Goal: Information Seeking & Learning: Learn about a topic

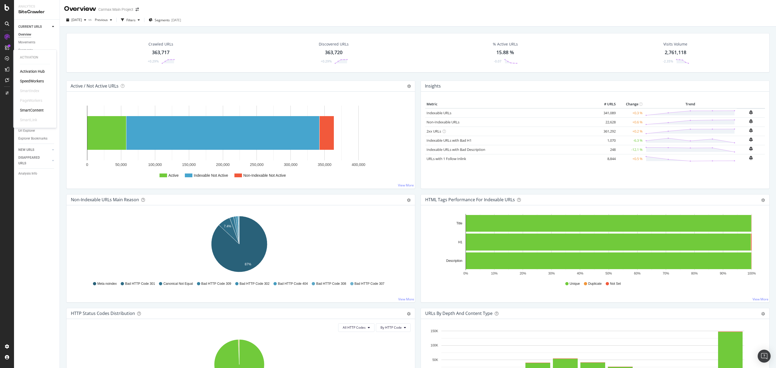
click at [23, 81] on div "SpeedWorkers" at bounding box center [32, 80] width 24 height 5
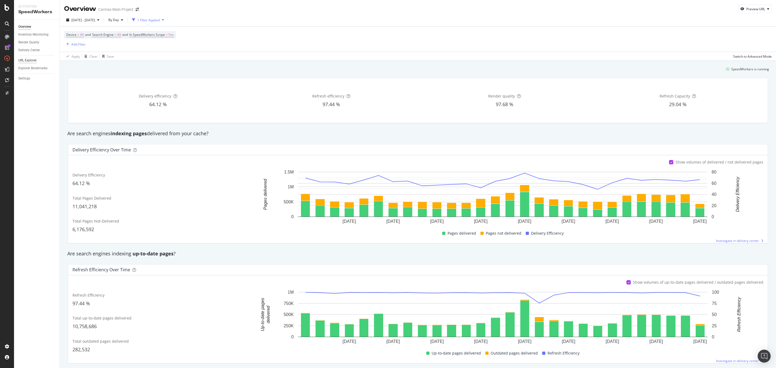
click at [30, 60] on div "URL Explorer" at bounding box center [27, 61] width 18 height 6
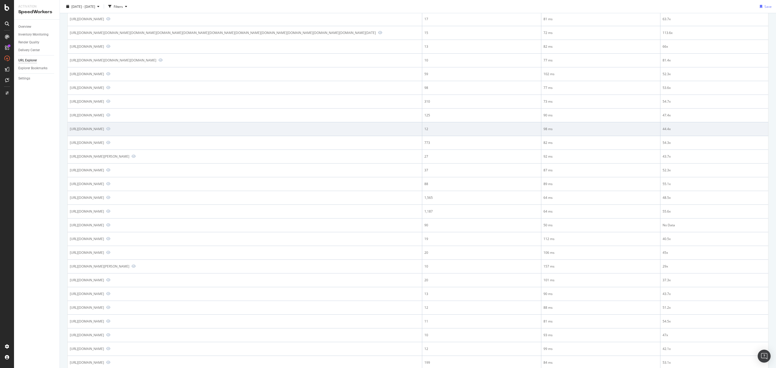
scroll to position [81, 0]
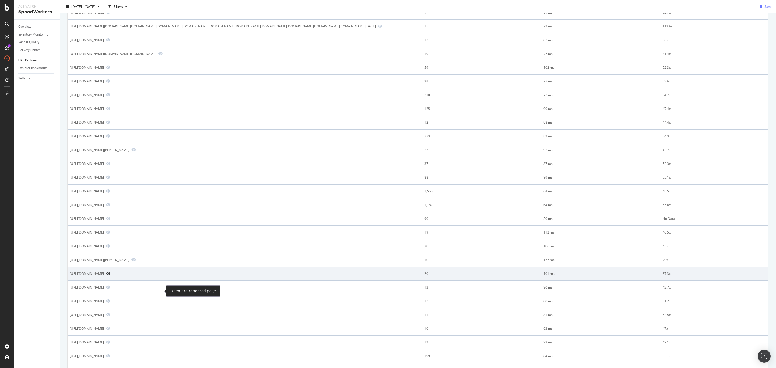
click at [110, 275] on icon "Preview https://www.carmax.com/cars/nissan/rogue-sport/sl/2022" at bounding box center [108, 274] width 4 height 4
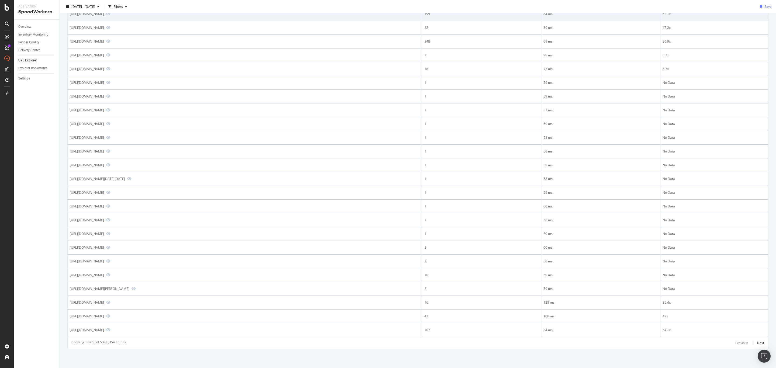
scroll to position [444, 0]
click at [757, 341] on div "Next" at bounding box center [760, 343] width 7 height 5
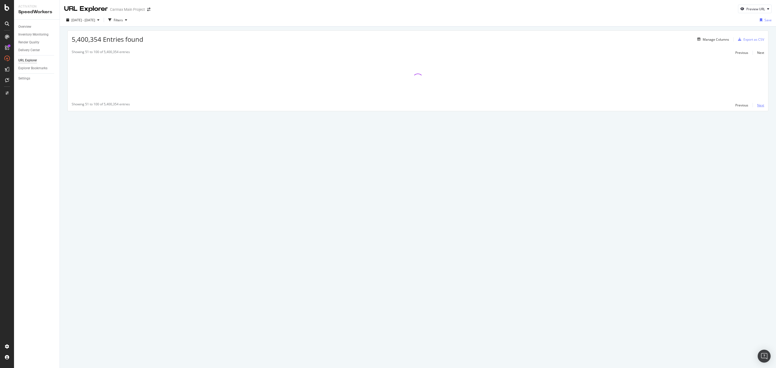
scroll to position [0, 0]
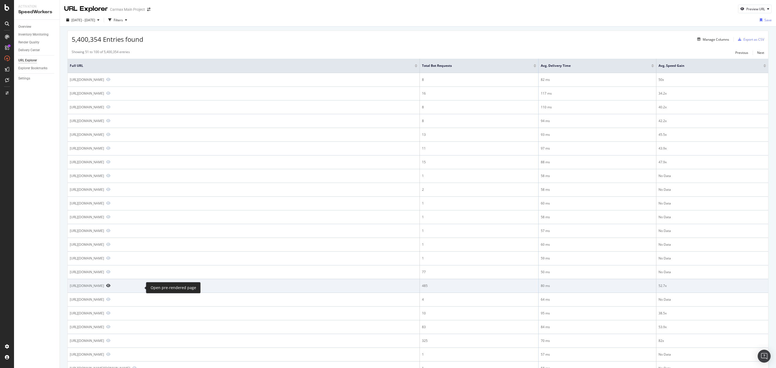
click at [110, 287] on icon "Preview https://www.carmax.com/cars/bmw/x3/m40i" at bounding box center [108, 286] width 4 height 4
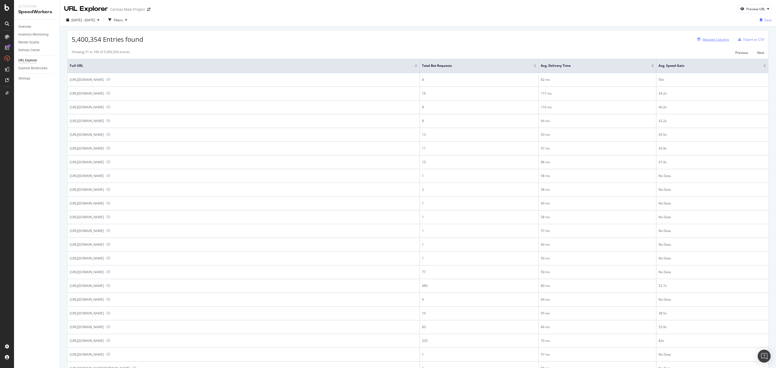
click at [703, 40] on div "Manage Columns" at bounding box center [716, 39] width 26 height 5
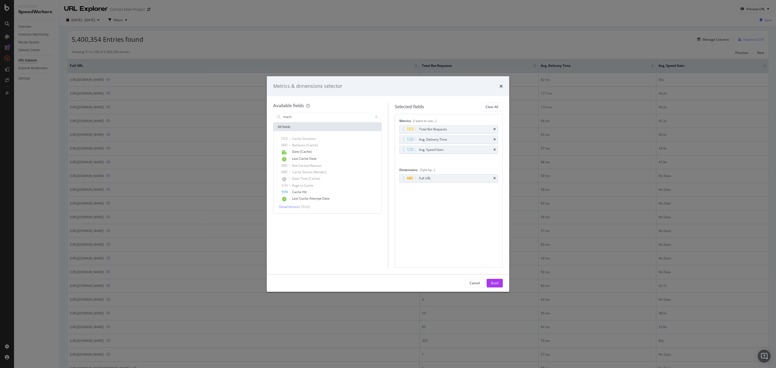
type input "mach"
click at [503, 87] on div "Metrics & dimensions selector" at bounding box center [388, 86] width 243 height 20
click at [501, 87] on icon "times" at bounding box center [501, 86] width 3 height 4
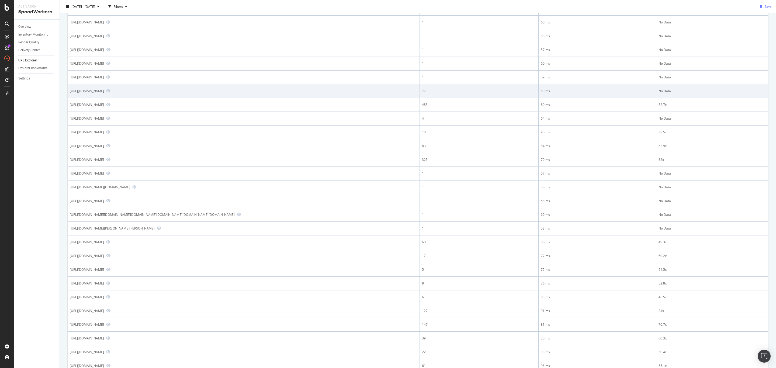
scroll to position [202, 0]
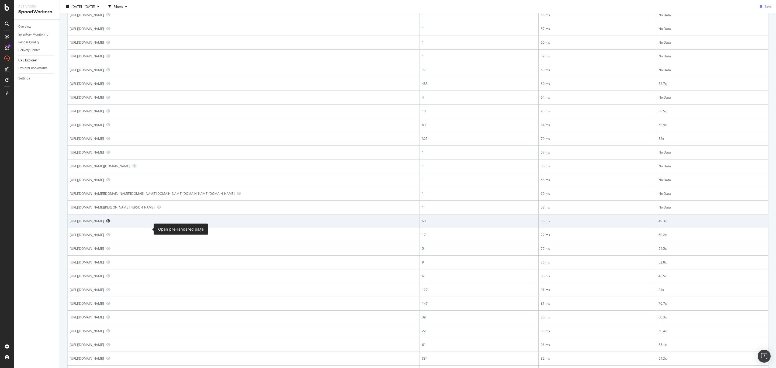
click at [110, 223] on icon "Preview https://www.carmax.com/cars/chevrolet/impala/lt" at bounding box center [108, 221] width 4 height 4
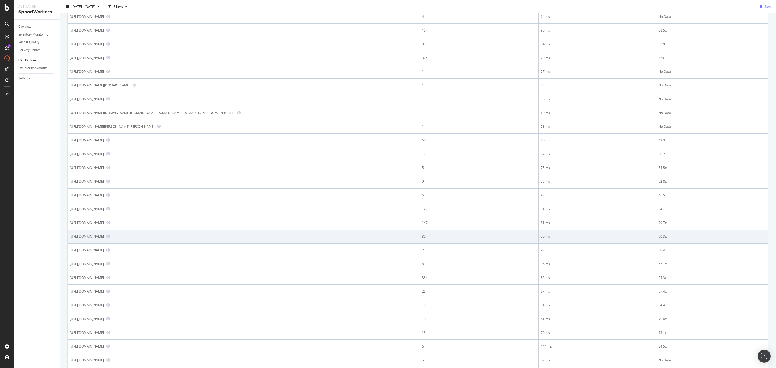
scroll to position [323, 0]
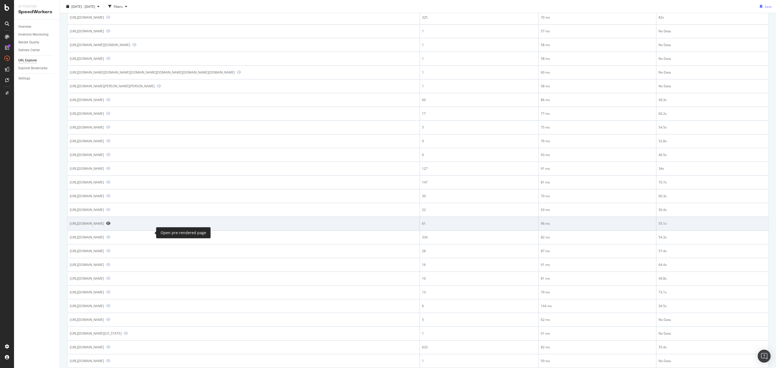
click at [110, 225] on icon "Preview https://www.carmax.com/cars/ford/escape/se/2016" at bounding box center [108, 224] width 4 height 4
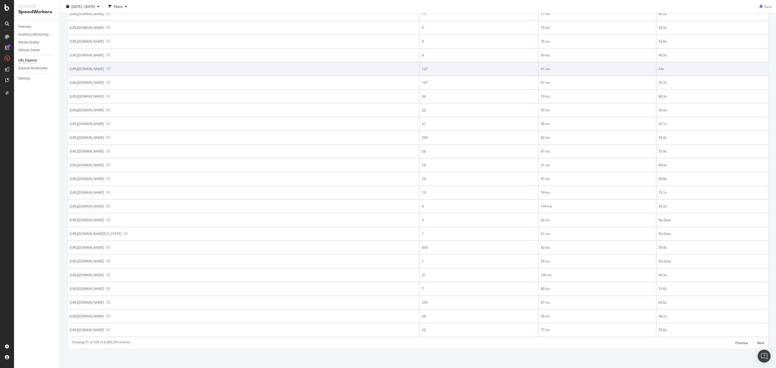
scroll to position [434, 0]
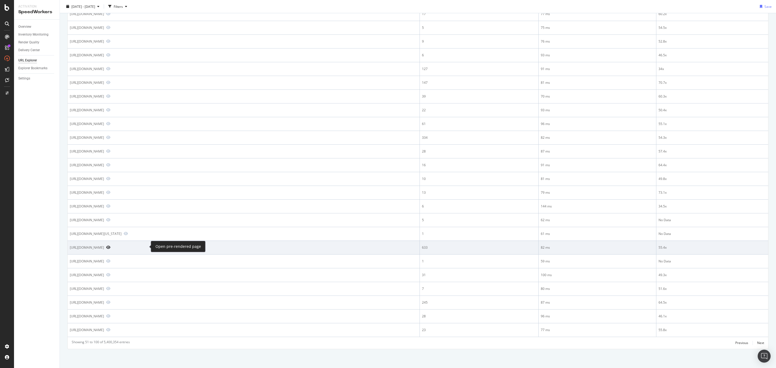
click at [110, 247] on icon "Preview https://www.carmax.com/cars/honda/civic/2014" at bounding box center [108, 248] width 4 height 4
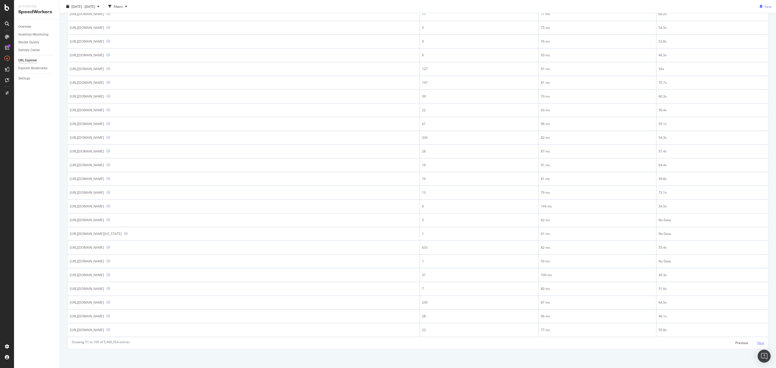
click at [757, 344] on div "Next" at bounding box center [760, 343] width 7 height 5
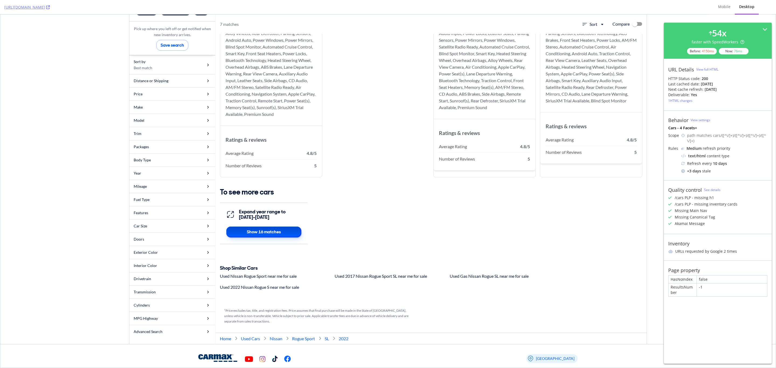
scroll to position [1253, 0]
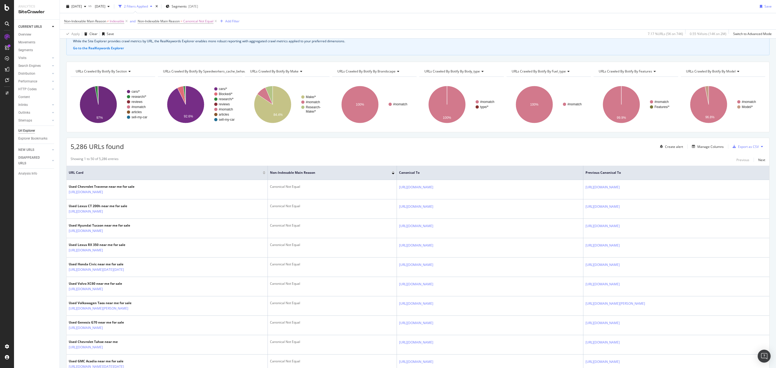
scroll to position [40, 0]
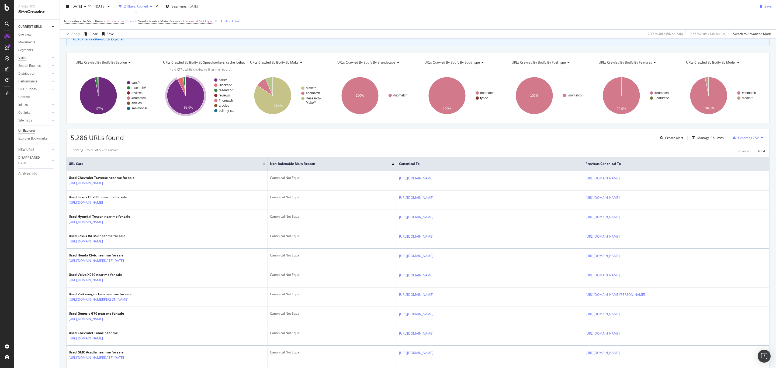
click at [24, 57] on div "Visits" at bounding box center [22, 58] width 8 height 6
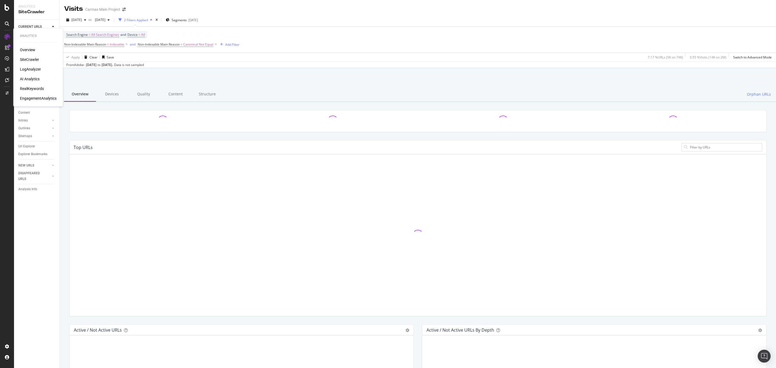
click at [27, 57] on div "SiteCrawler" at bounding box center [29, 59] width 19 height 5
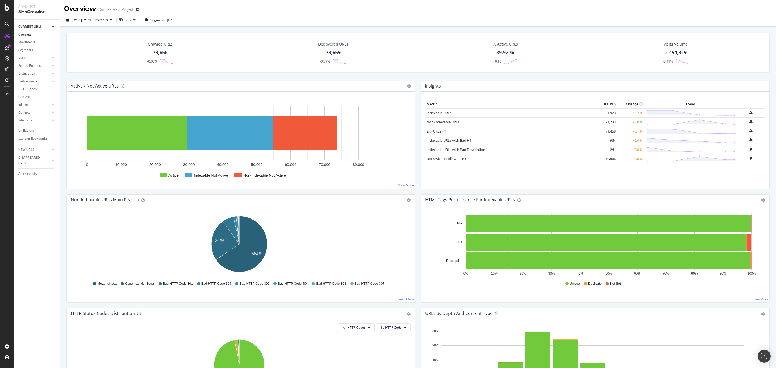
click at [157, 53] on div "73,656" at bounding box center [160, 52] width 15 height 7
click at [165, 20] on span "Segments" at bounding box center [157, 20] width 15 height 5
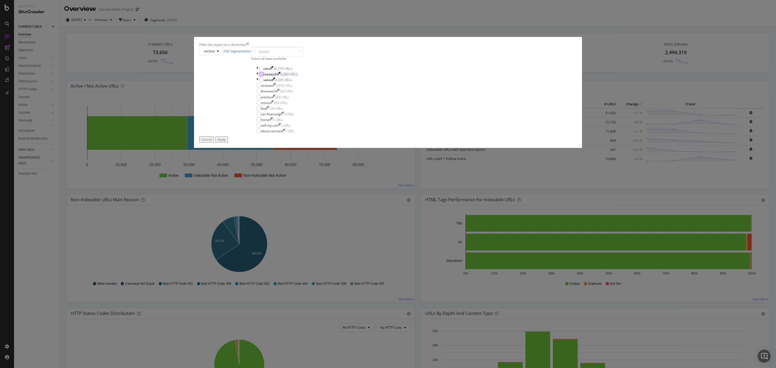
click at [264, 76] on div "modal" at bounding box center [261, 74] width 4 height 4
click at [226, 142] on div "Apply" at bounding box center [221, 139] width 8 height 5
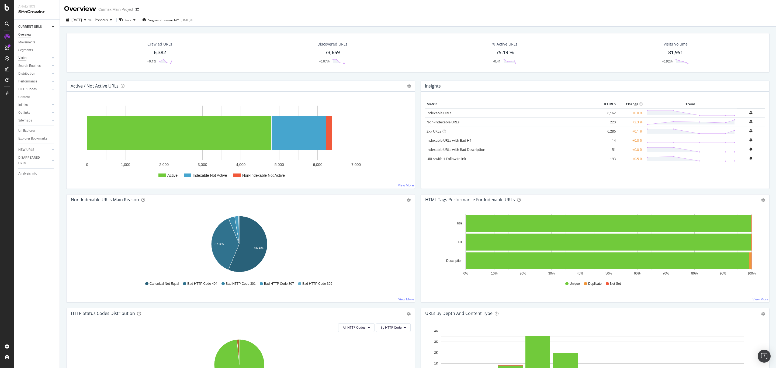
click at [23, 57] on div "Visits" at bounding box center [22, 58] width 8 height 6
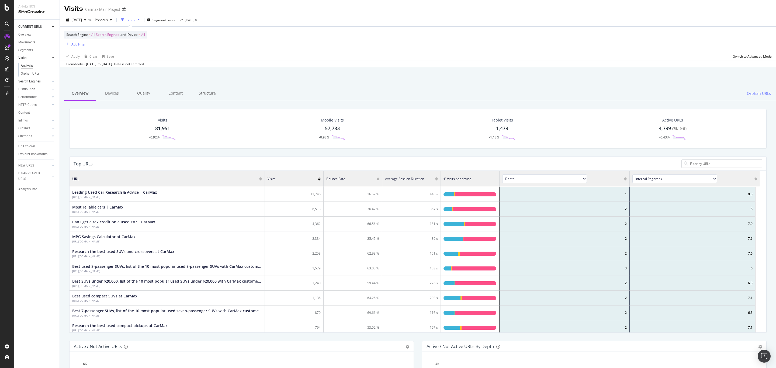
click at [38, 82] on div "Search Engines" at bounding box center [29, 82] width 22 height 6
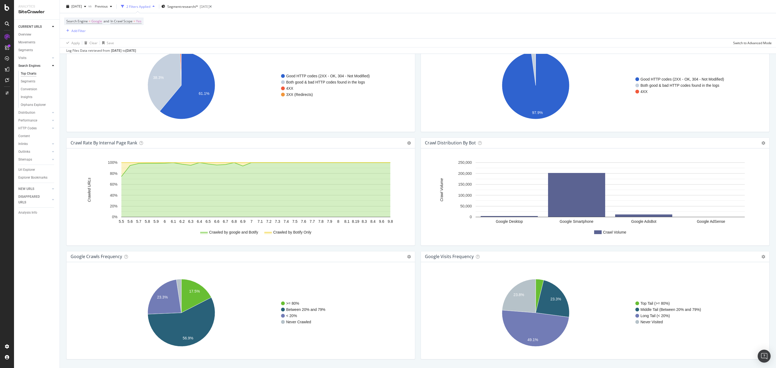
scroll to position [485, 0]
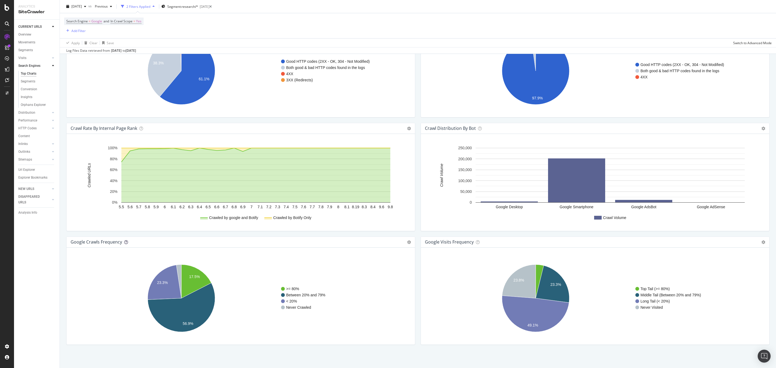
click at [126, 244] on icon at bounding box center [126, 242] width 4 height 4
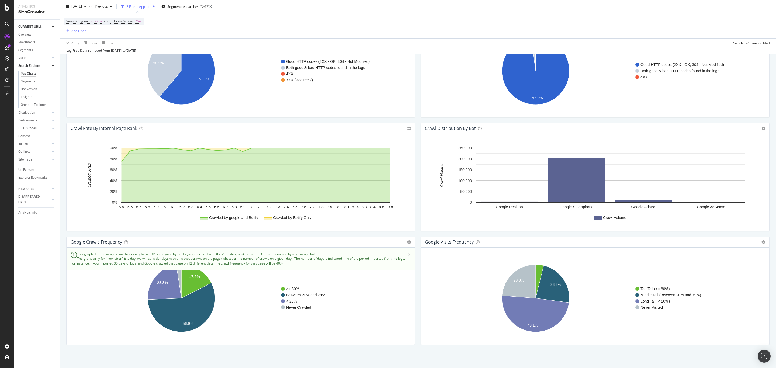
click at [418, 323] on div "google Visits Frequency Chart (by Value) Table Expand Export as CSV Export as P…" at bounding box center [595, 294] width 354 height 114
click at [408, 257] on span "×" at bounding box center [409, 255] width 3 height 6
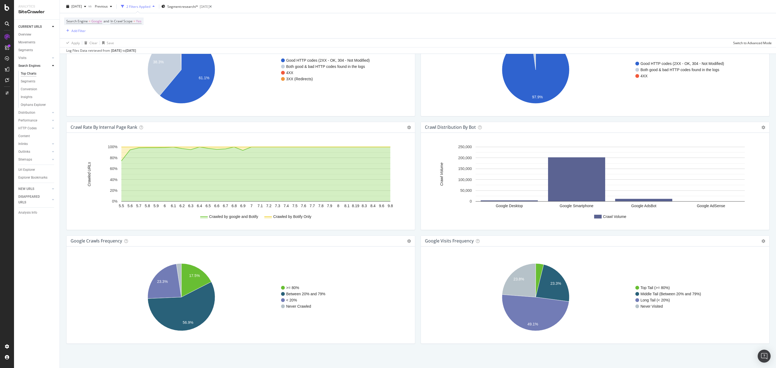
scroll to position [488, 0]
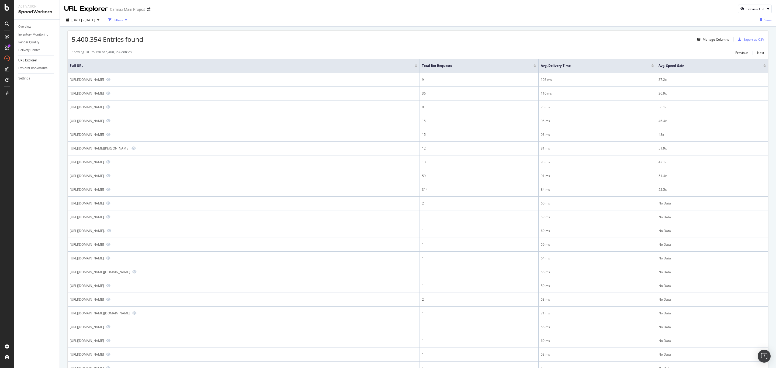
click at [129, 23] on div "Filters" at bounding box center [117, 20] width 23 height 8
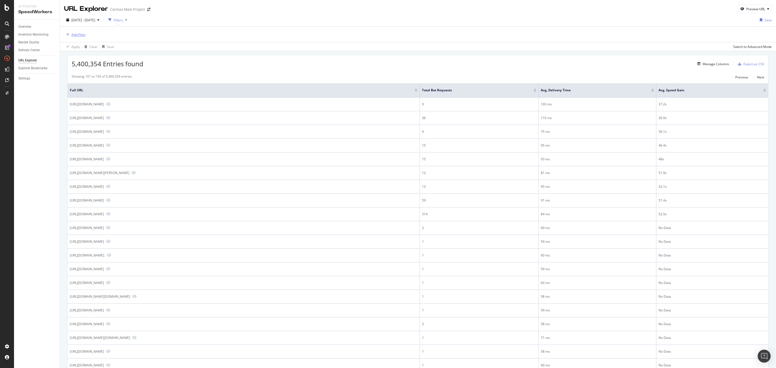
click at [76, 33] on div "Add Filter" at bounding box center [78, 34] width 14 height 5
click at [24, 78] on div "Settings" at bounding box center [24, 79] width 12 height 6
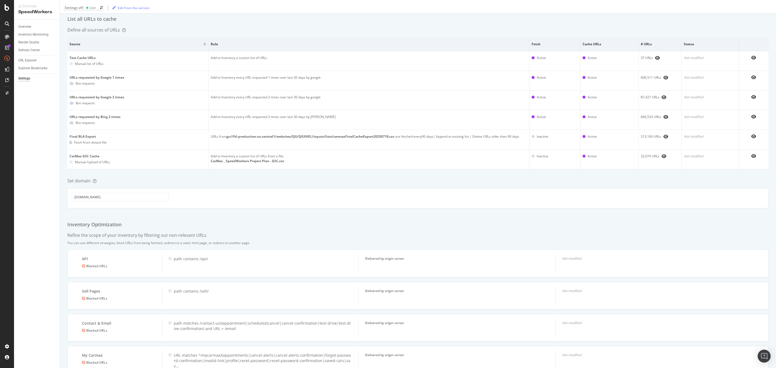
scroll to position [14, 0]
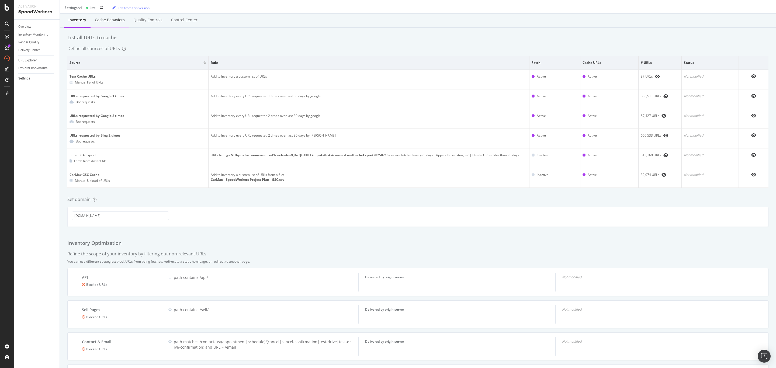
click at [105, 17] on div "Cache behaviors" at bounding box center [110, 19] width 30 height 5
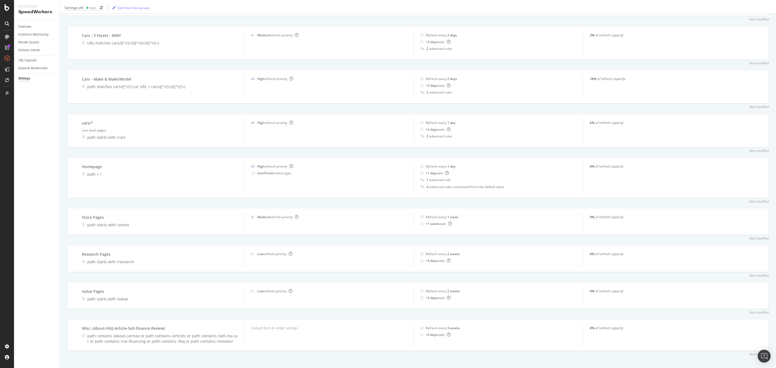
scroll to position [231, 0]
